Goal: Task Accomplishment & Management: Manage account settings

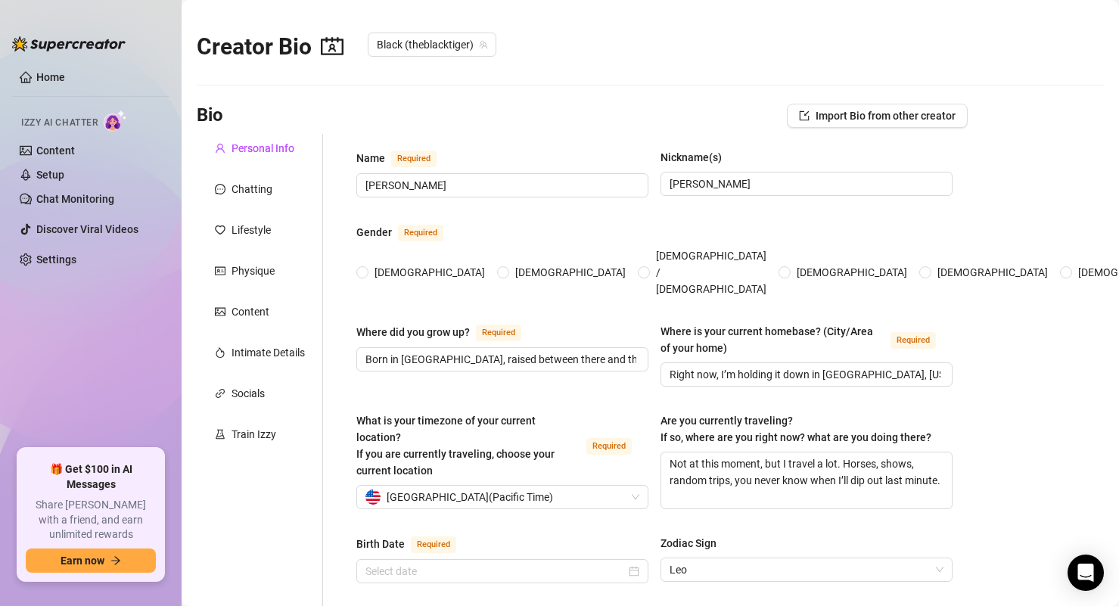
radio input "true"
drag, startPoint x: 33, startPoint y: 72, endPoint x: 132, endPoint y: 17, distance: 114.1
click at [36, 73] on link "Home" at bounding box center [50, 77] width 29 height 12
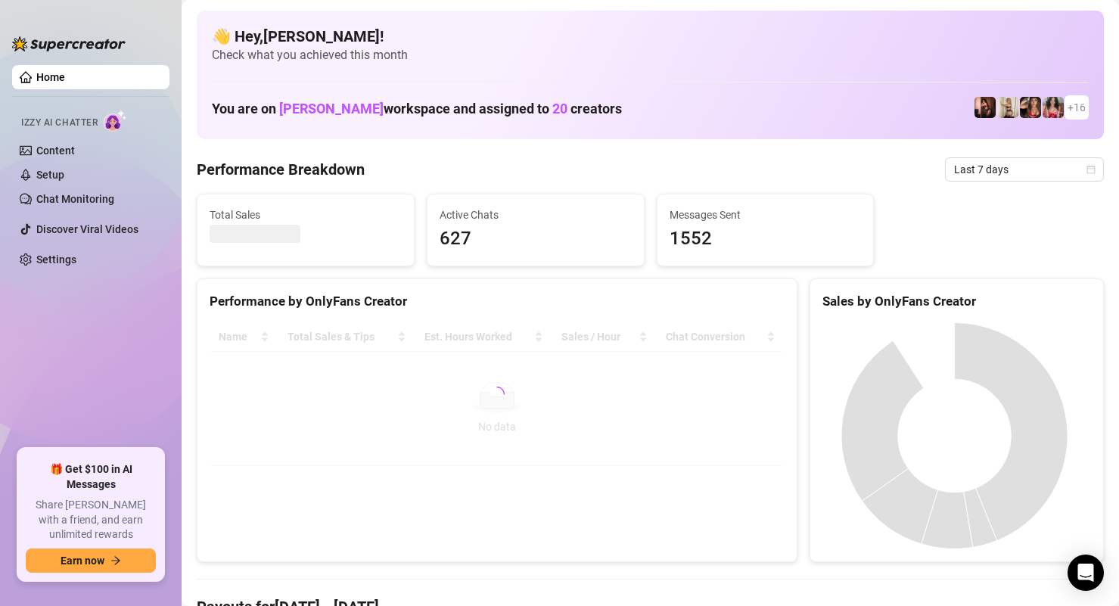
click at [116, 311] on ul "Home Izzy AI Chatter Content Setup Chat Monitoring Discover Viral Videos Settin…" at bounding box center [90, 250] width 157 height 383
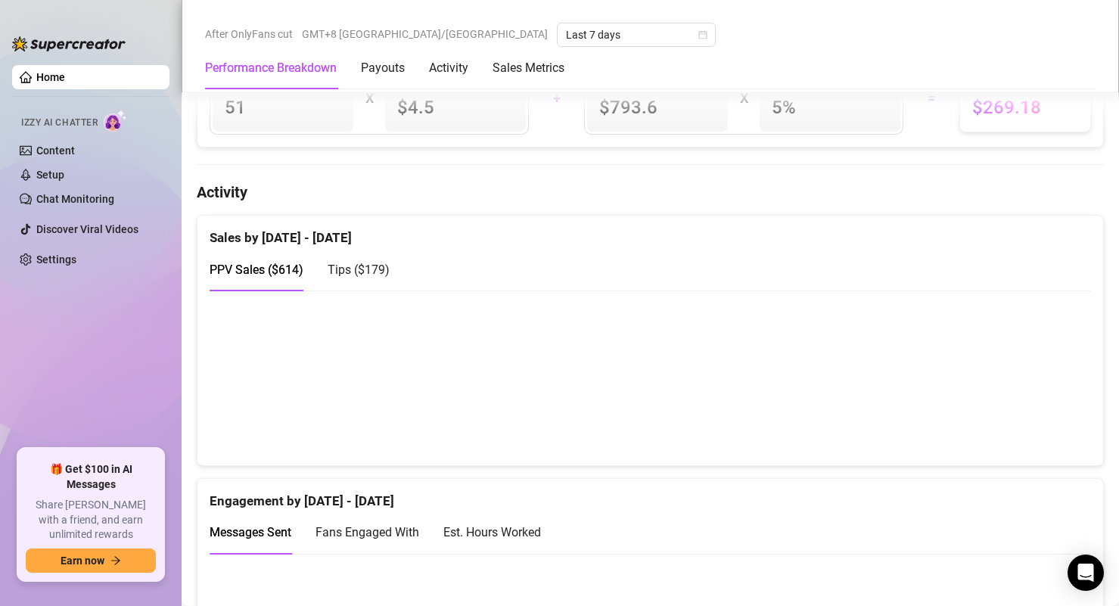
scroll to position [908, 0]
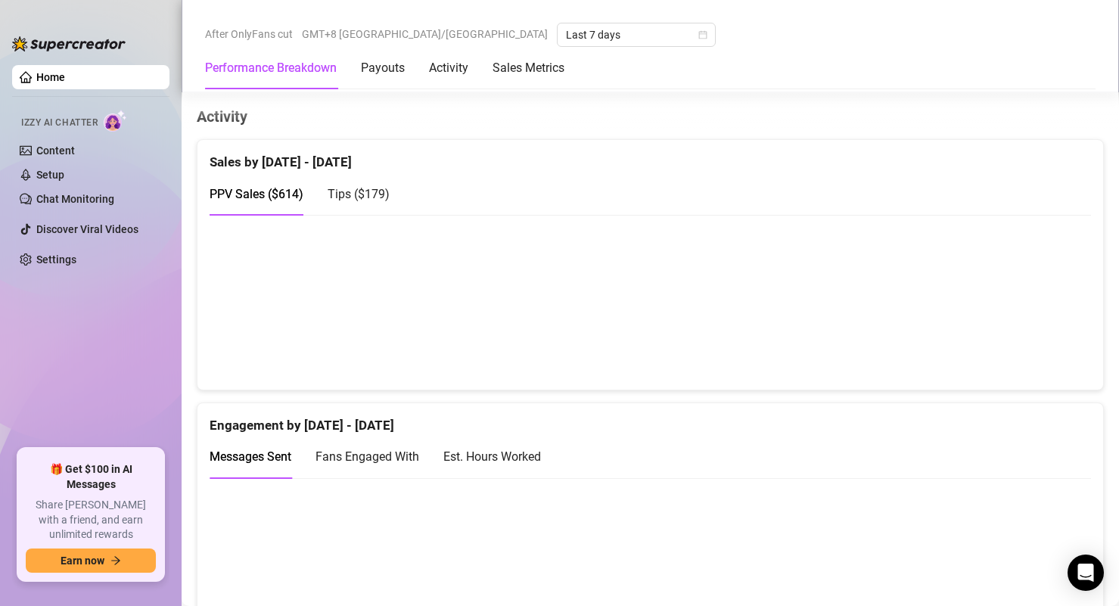
click at [371, 187] on div "Tips ( $179 )" at bounding box center [358, 193] width 62 height 43
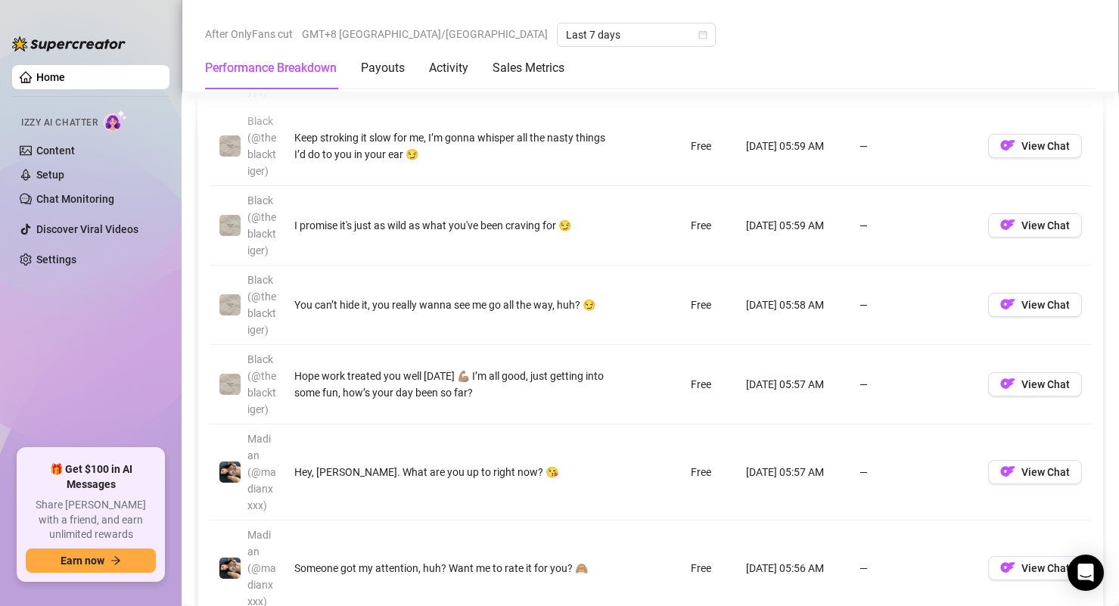
scroll to position [1588, 0]
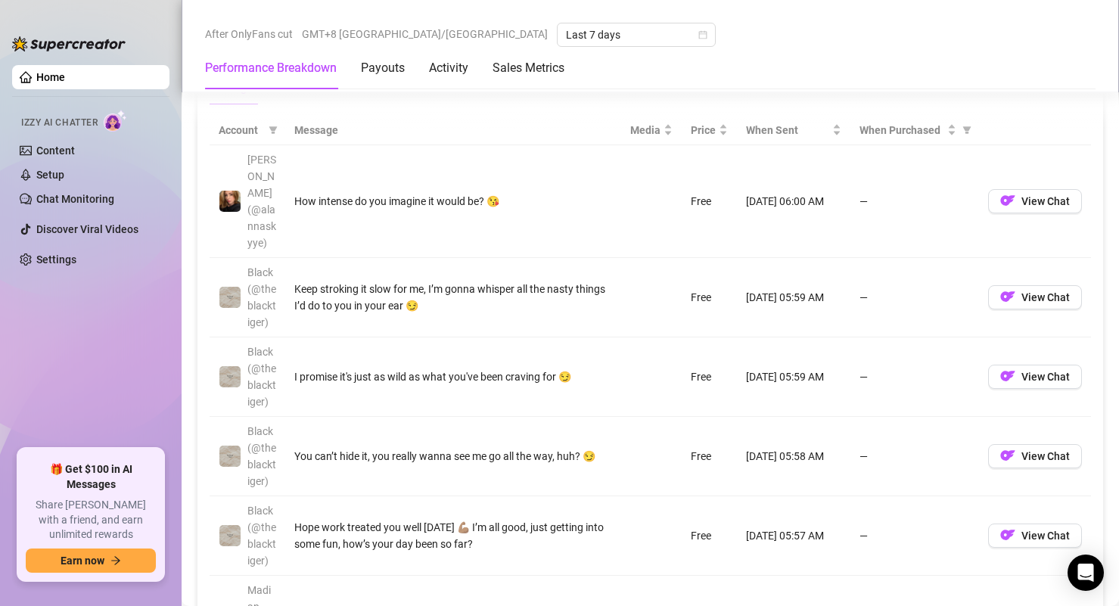
click at [318, 145] on th "Message" at bounding box center [453, 130] width 336 height 29
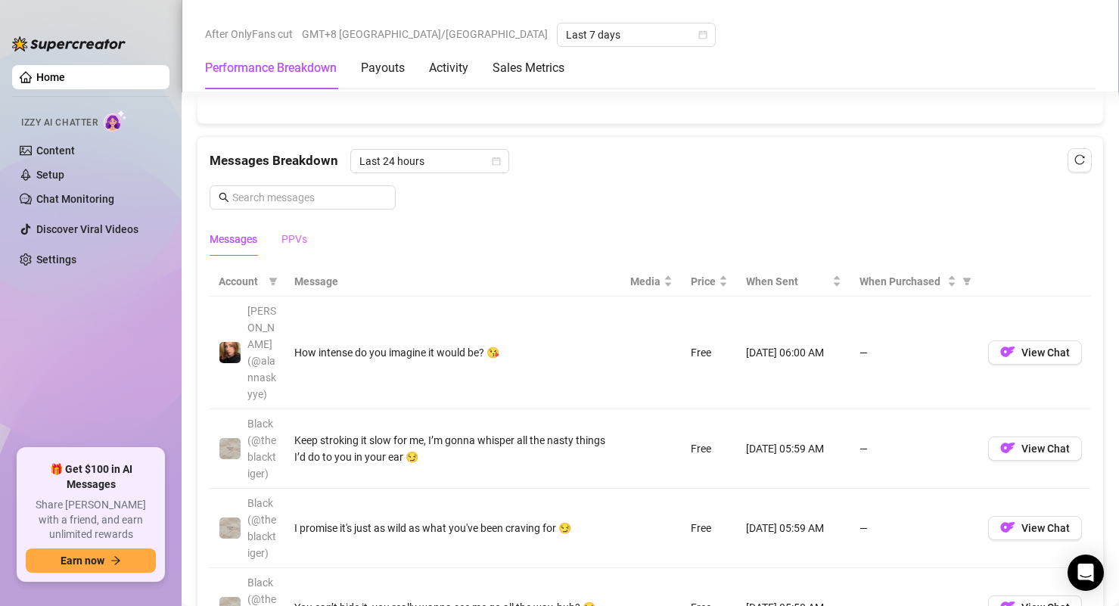
click at [293, 237] on div "PPVs" at bounding box center [294, 239] width 26 height 35
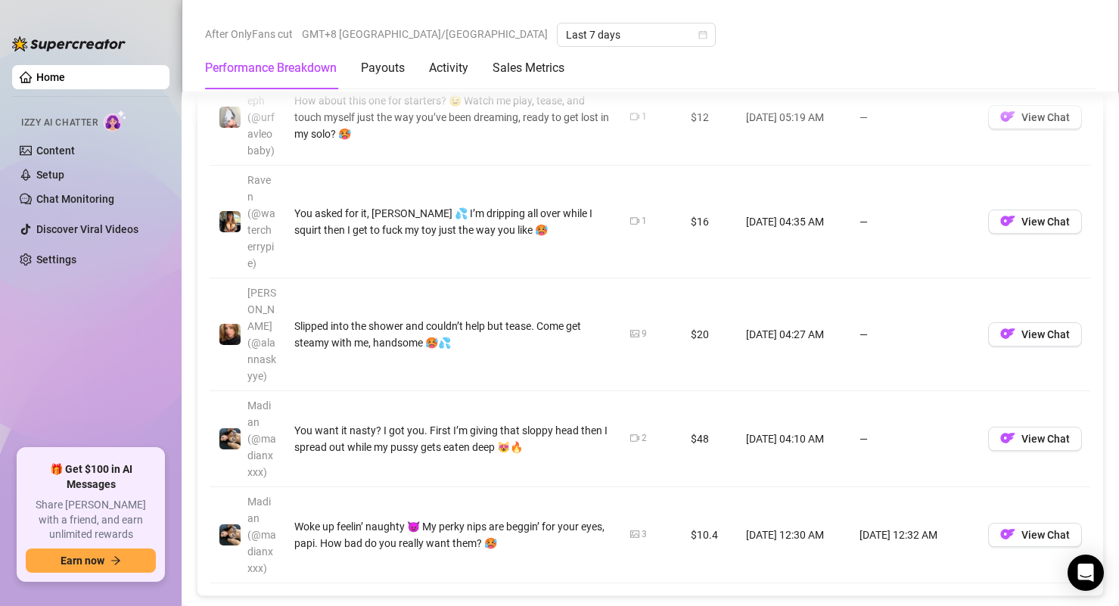
scroll to position [1966, 0]
